Goal: Register for event/course

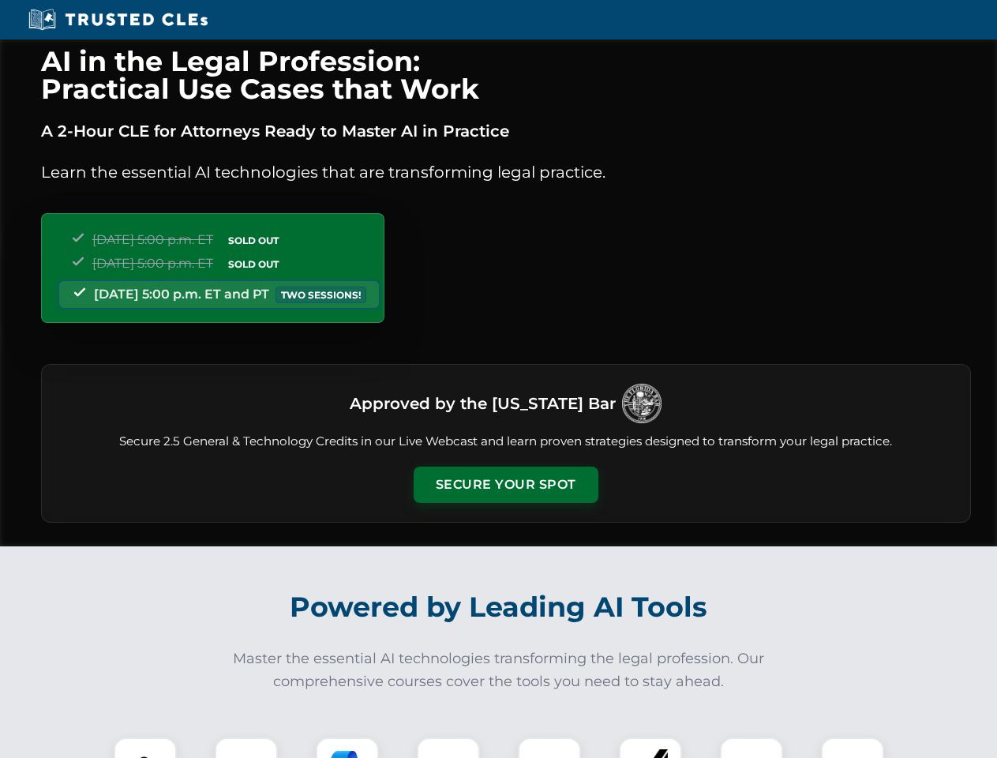
click at [505, 485] on button "Secure Your Spot" at bounding box center [506, 485] width 185 height 36
click at [145, 748] on img at bounding box center [145, 769] width 46 height 46
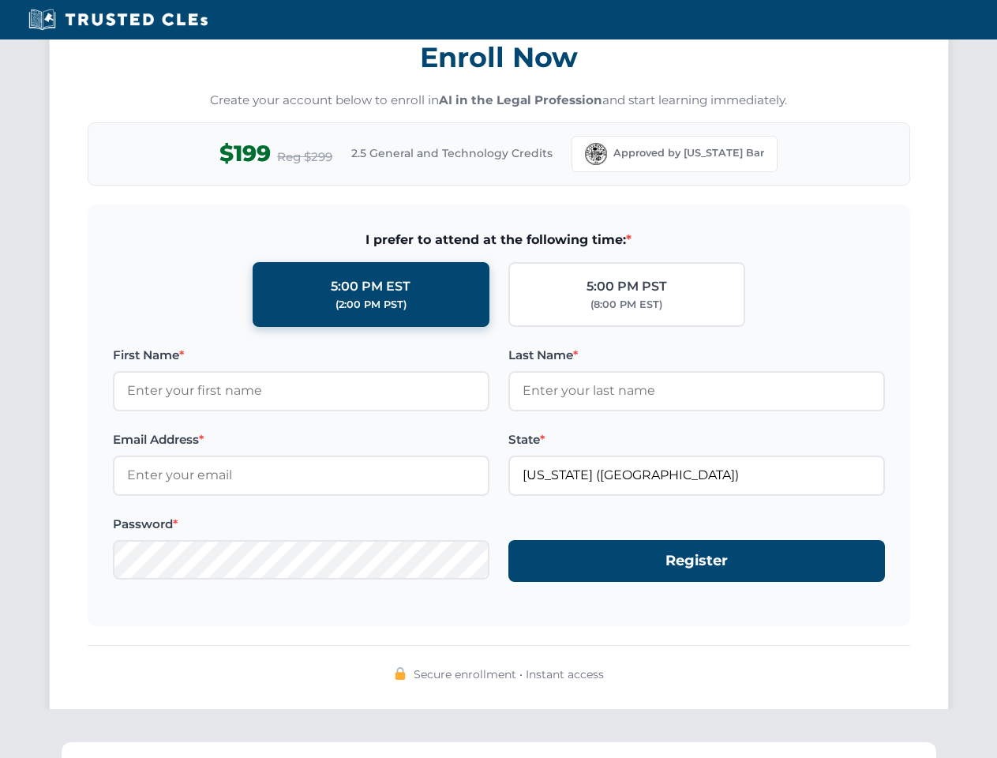
scroll to position [1550, 0]
